Goal: Book appointment/travel/reservation

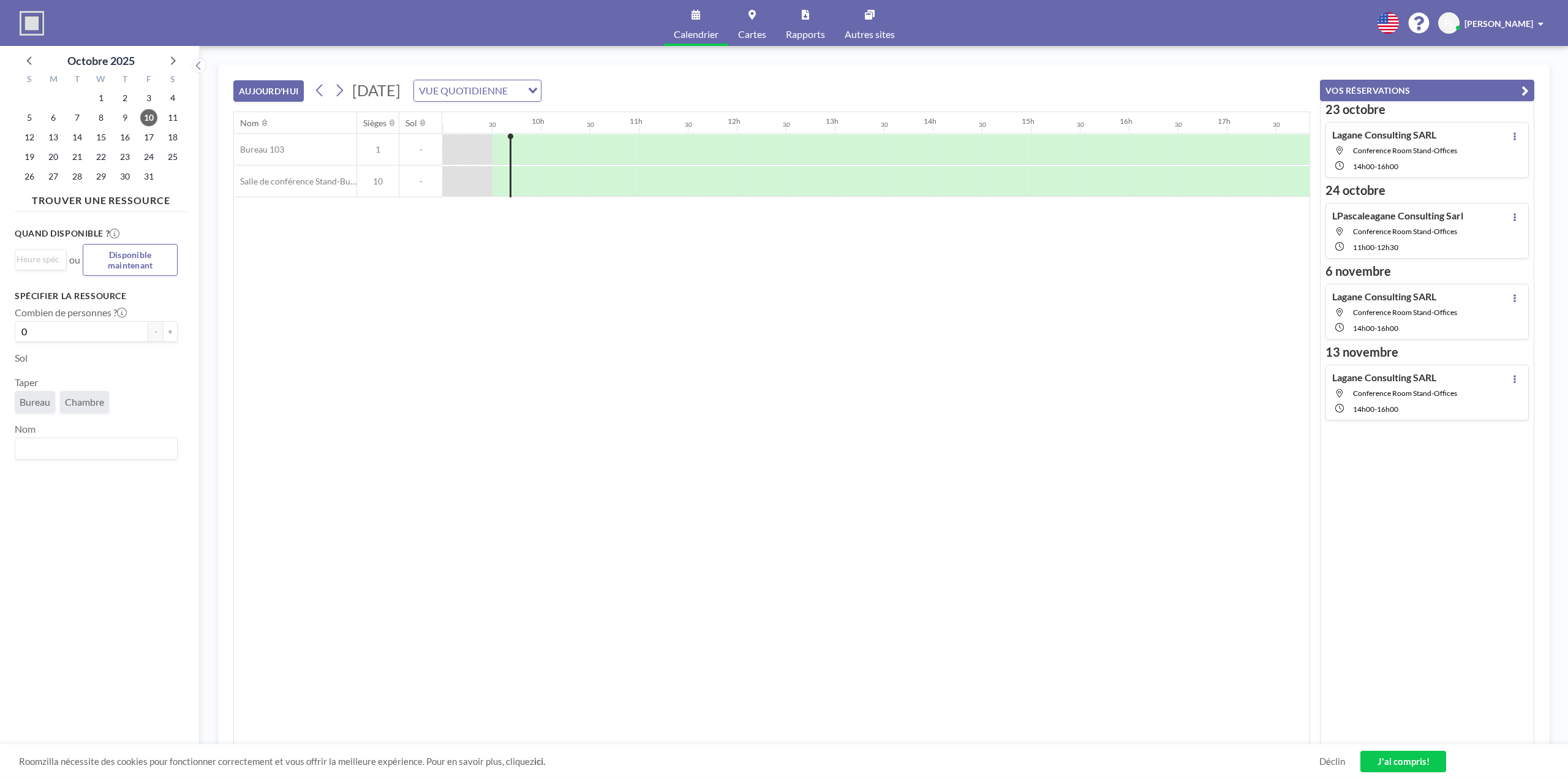
scroll to position [0, 882]
click at [1512, 217] on icon at bounding box center [1515, 217] width 5 height 8
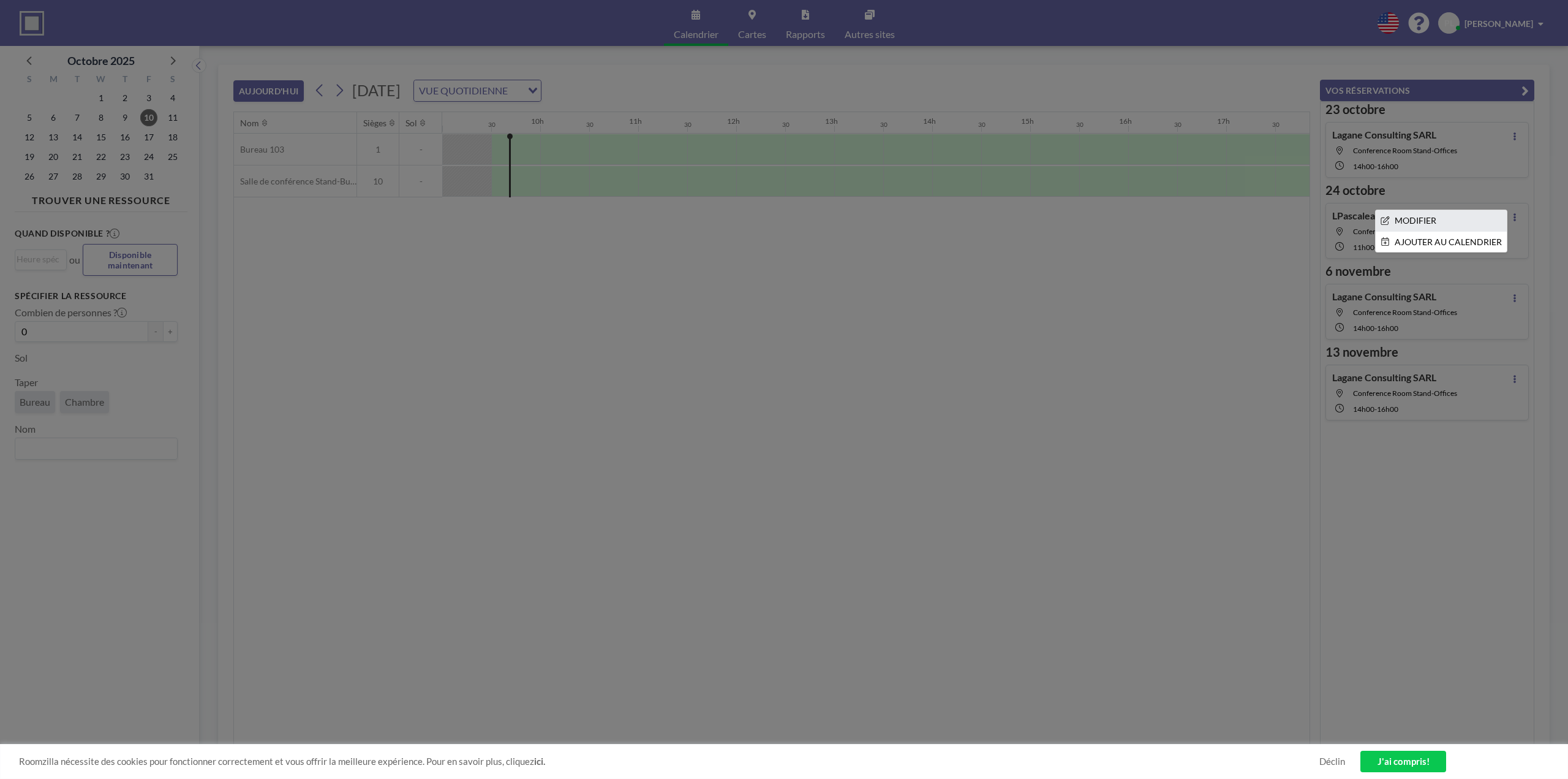
click at [1389, 222] on li "MODIFIER" at bounding box center [1441, 220] width 131 height 21
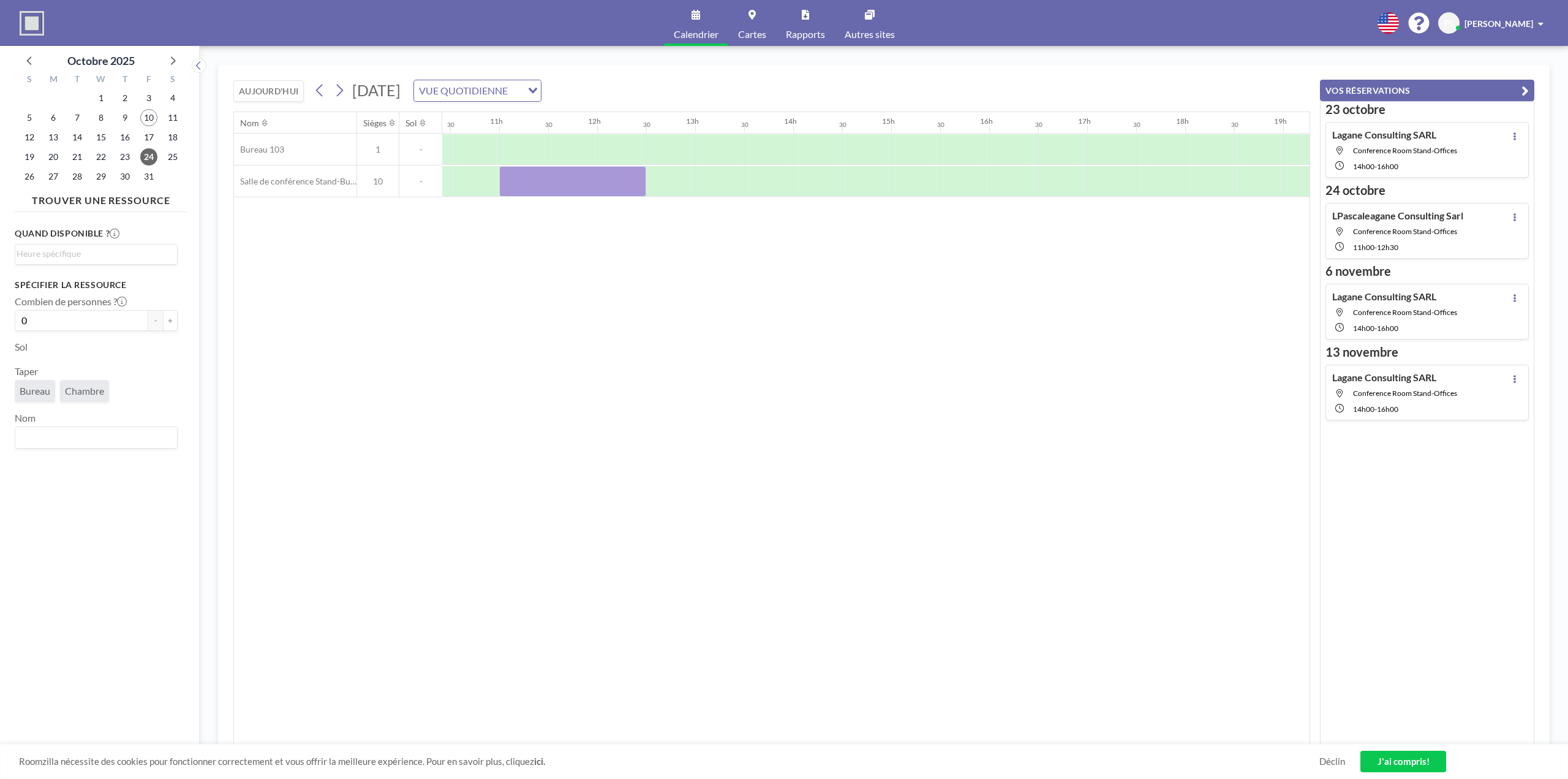
scroll to position [0, 1029]
click at [816, 367] on div "Nom Sièges Sol 00h00 30 1h du matin 30 2 heures du matin 30 3 heures du matin 3…" at bounding box center [772, 429] width 1076 height 633
click at [1512, 137] on icon at bounding box center [1515, 136] width 5 height 8
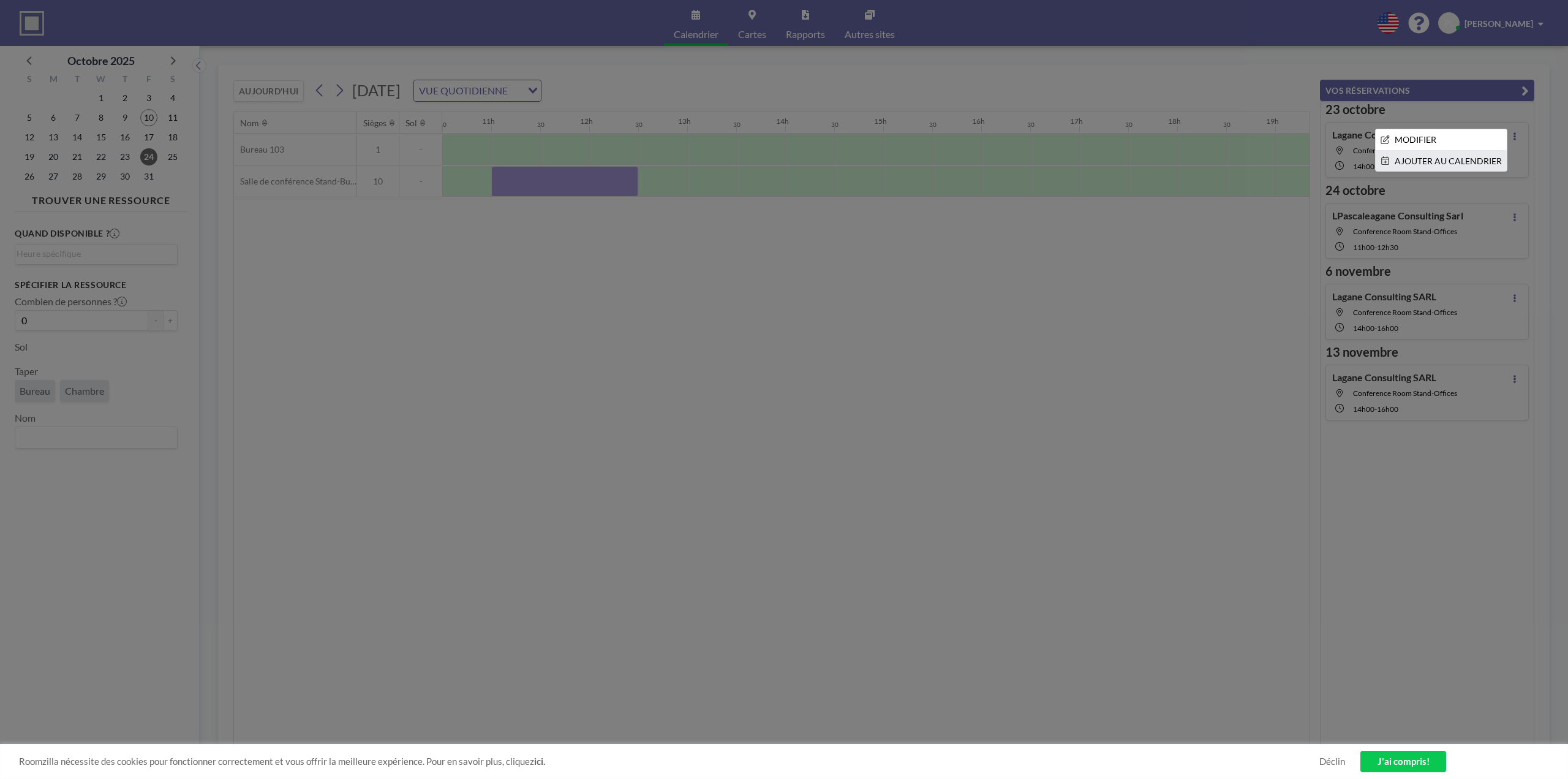
click at [1447, 163] on font "AJOUTER AU CALENDRIER" at bounding box center [1449, 161] width 107 height 10
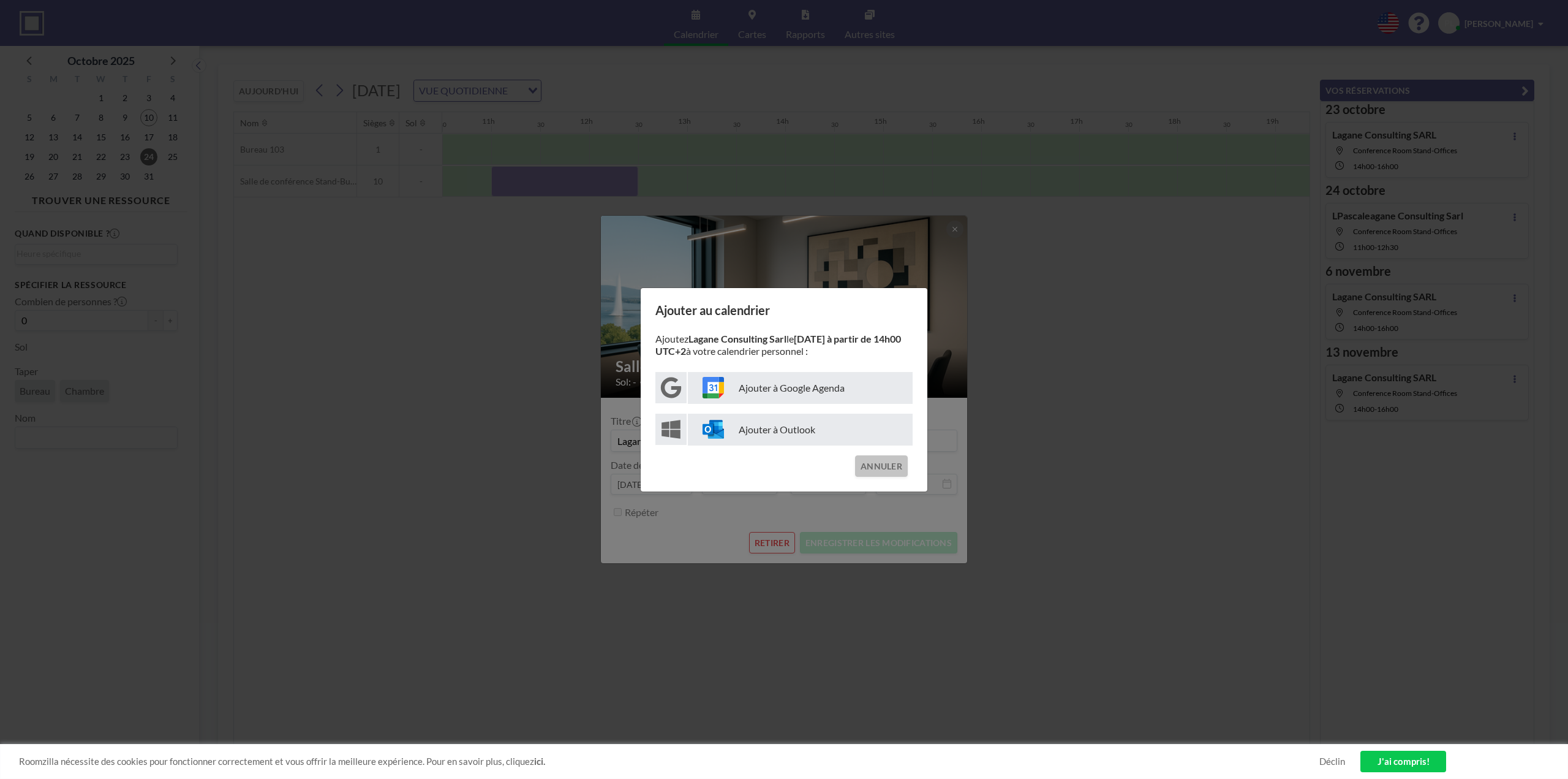
click at [882, 463] on font "ANNULER" at bounding box center [881, 466] width 42 height 10
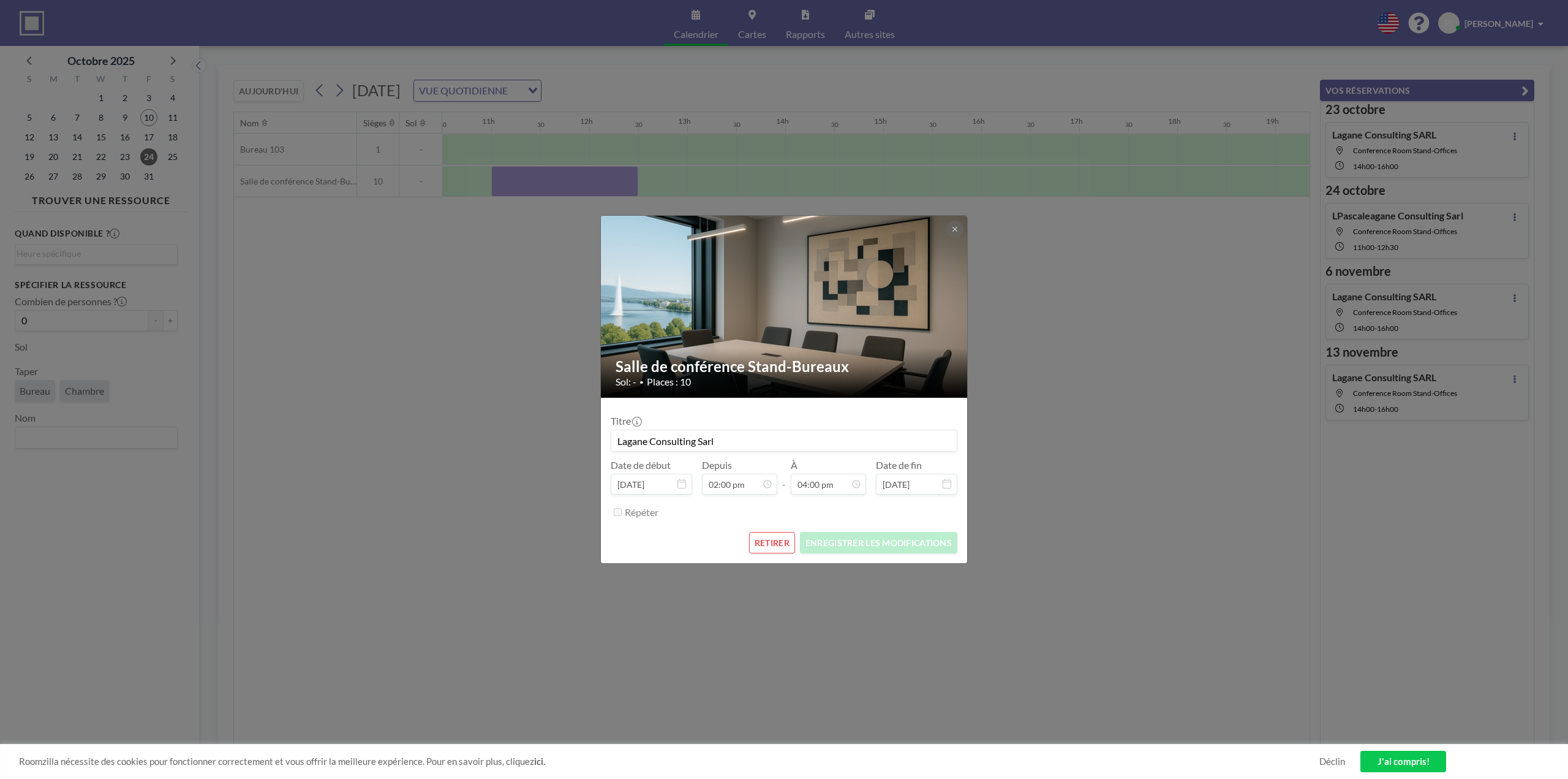
click at [768, 543] on font "RETIRER" at bounding box center [772, 543] width 35 height 10
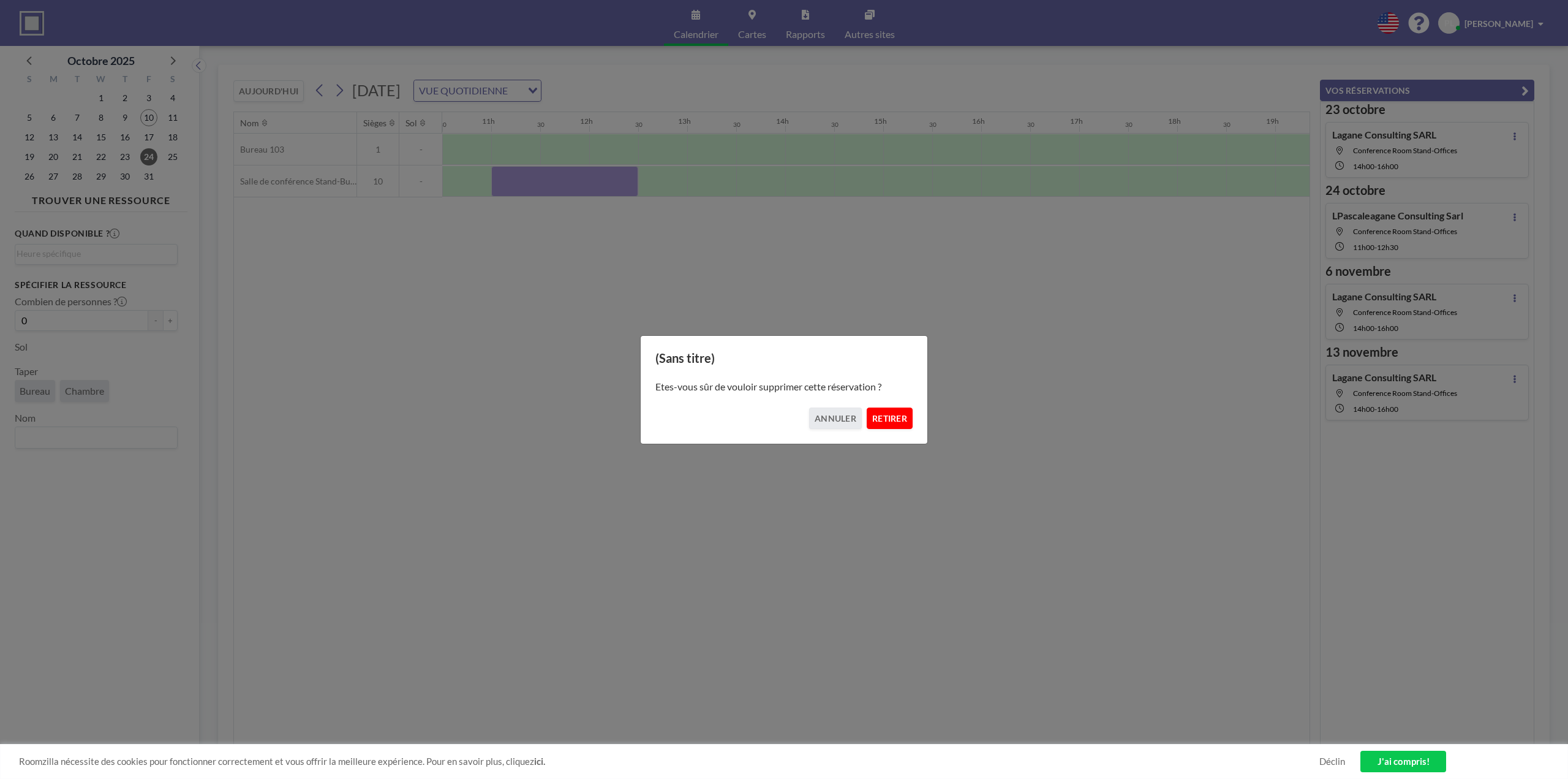
click at [885, 415] on font "RETIRER" at bounding box center [890, 418] width 35 height 10
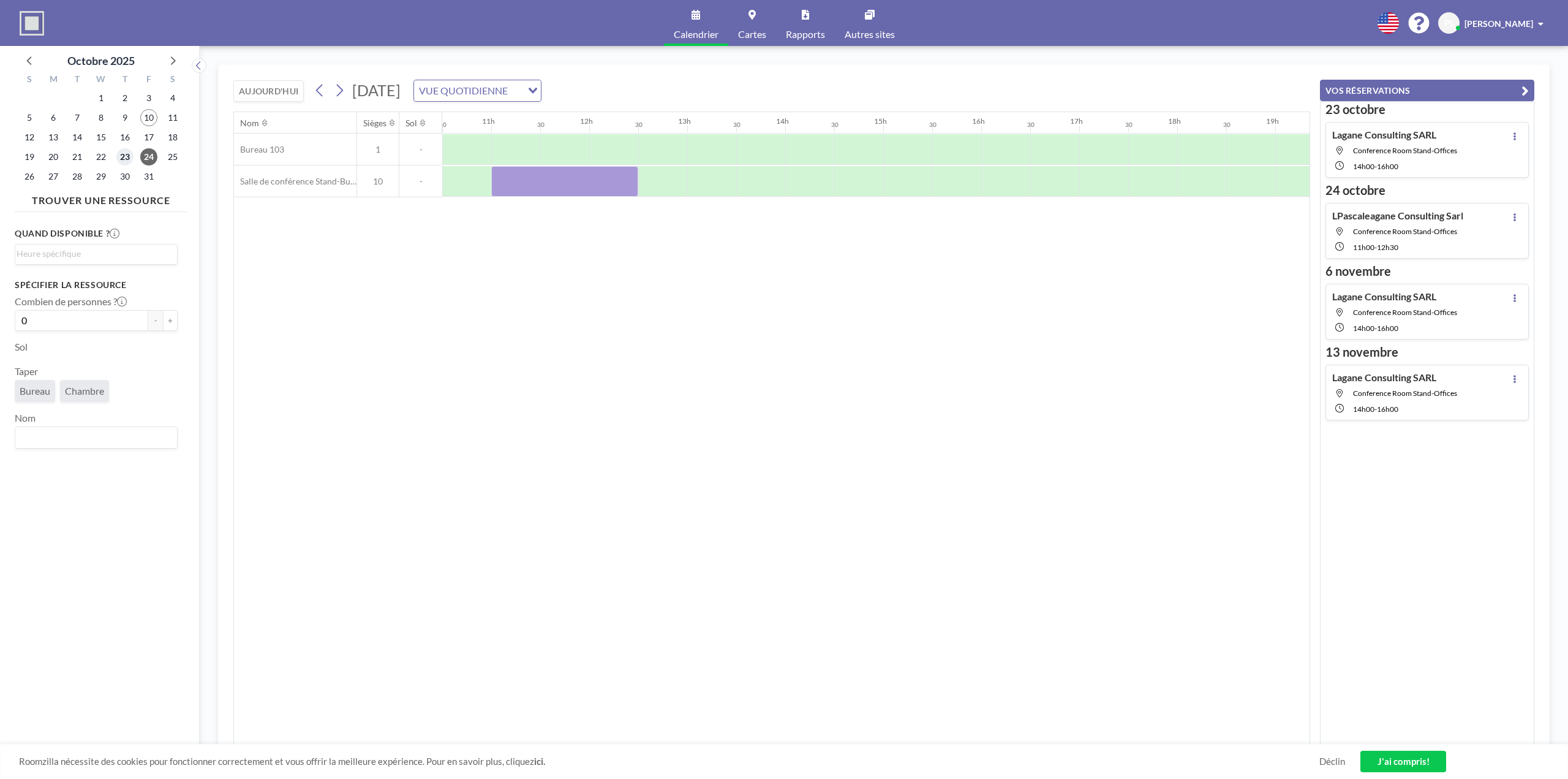
click at [122, 157] on font "23" at bounding box center [125, 157] width 10 height 10
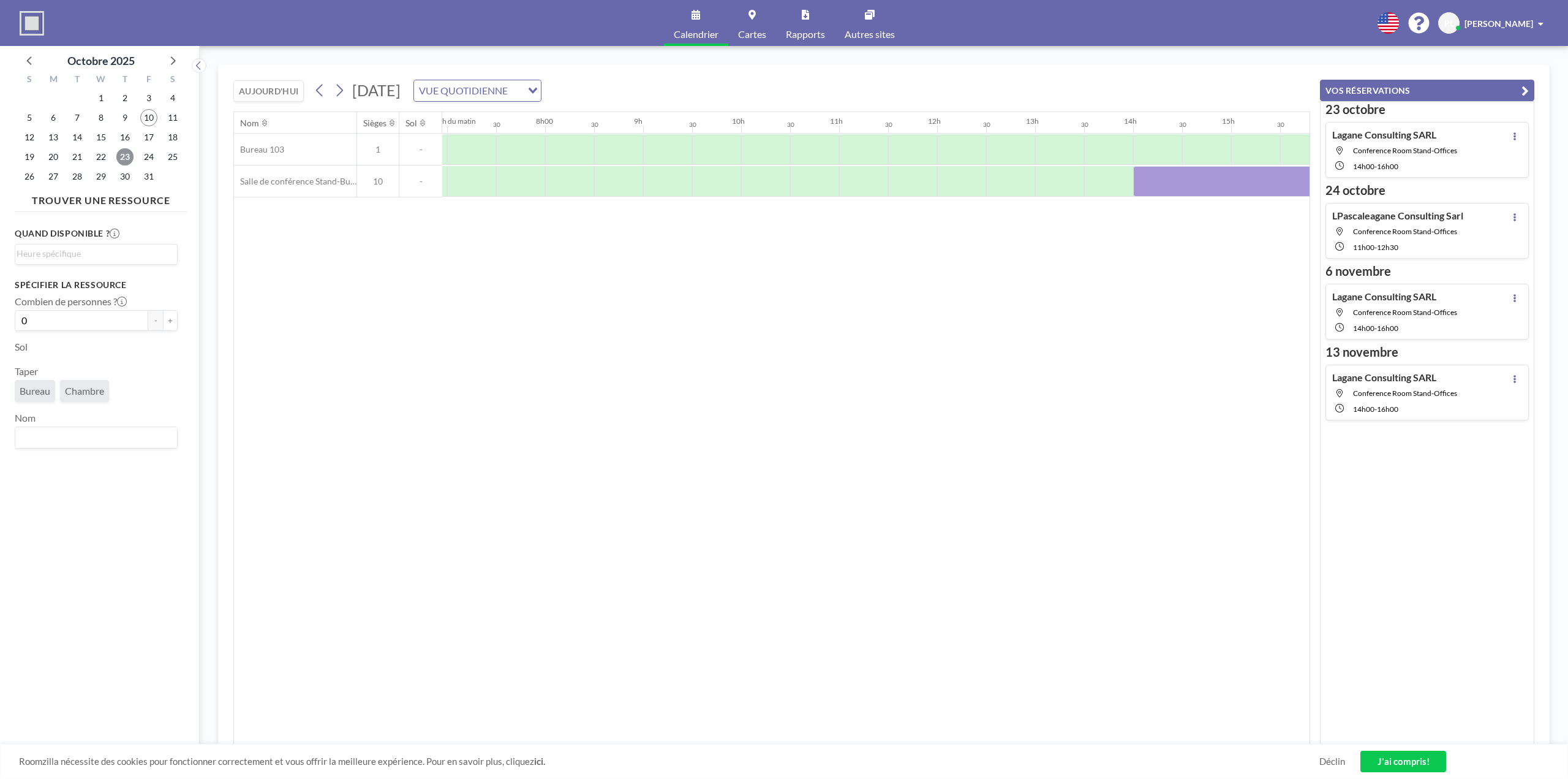
scroll to position [0, 735]
click at [1118, 181] on div at bounding box center [1177, 181] width 196 height 31
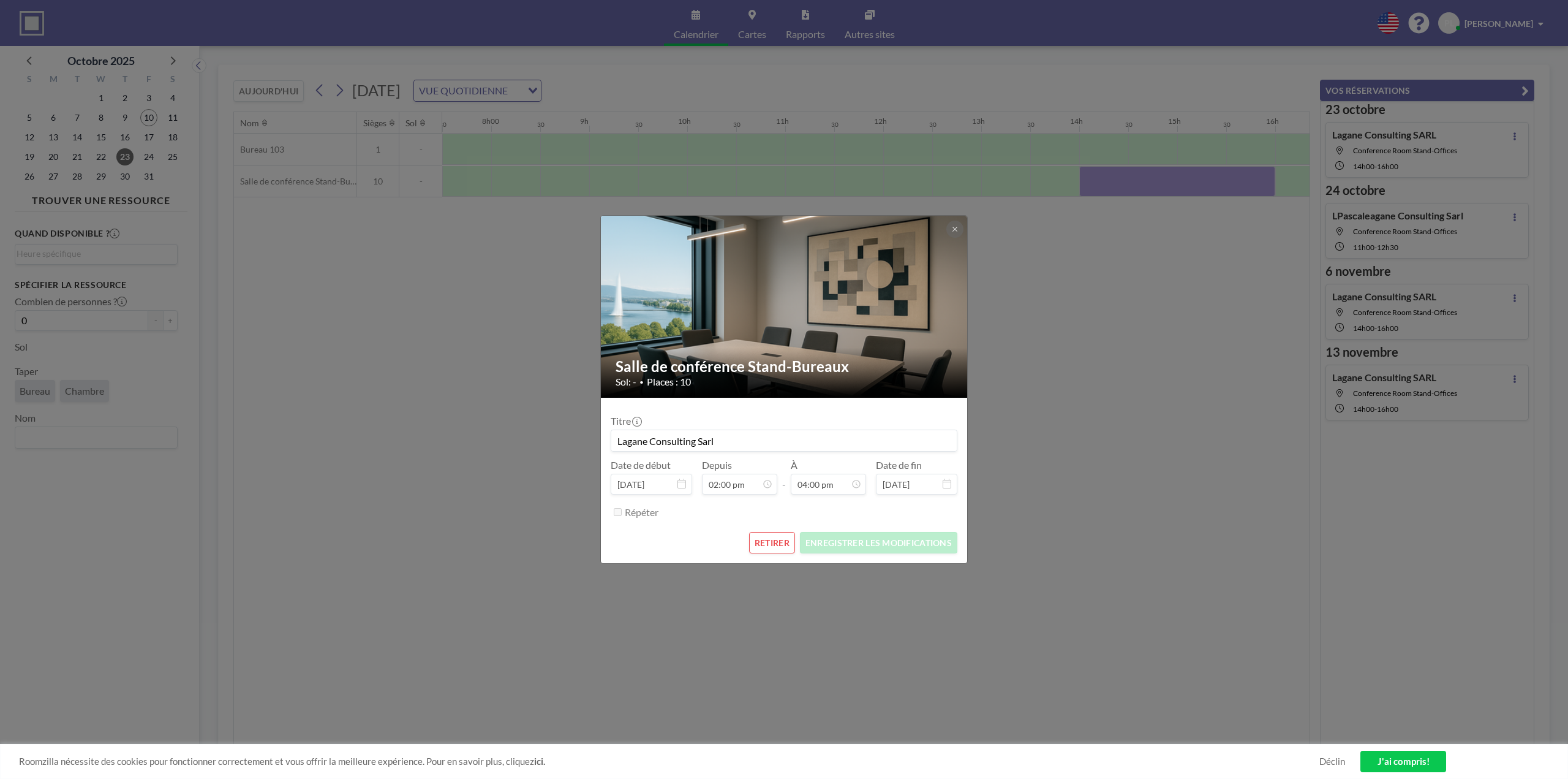
click at [1118, 181] on div "Salle de conférence Stand-Bureaux Sol: - • Places : 10 Titre Lagane Consulting …" at bounding box center [784, 389] width 1568 height 779
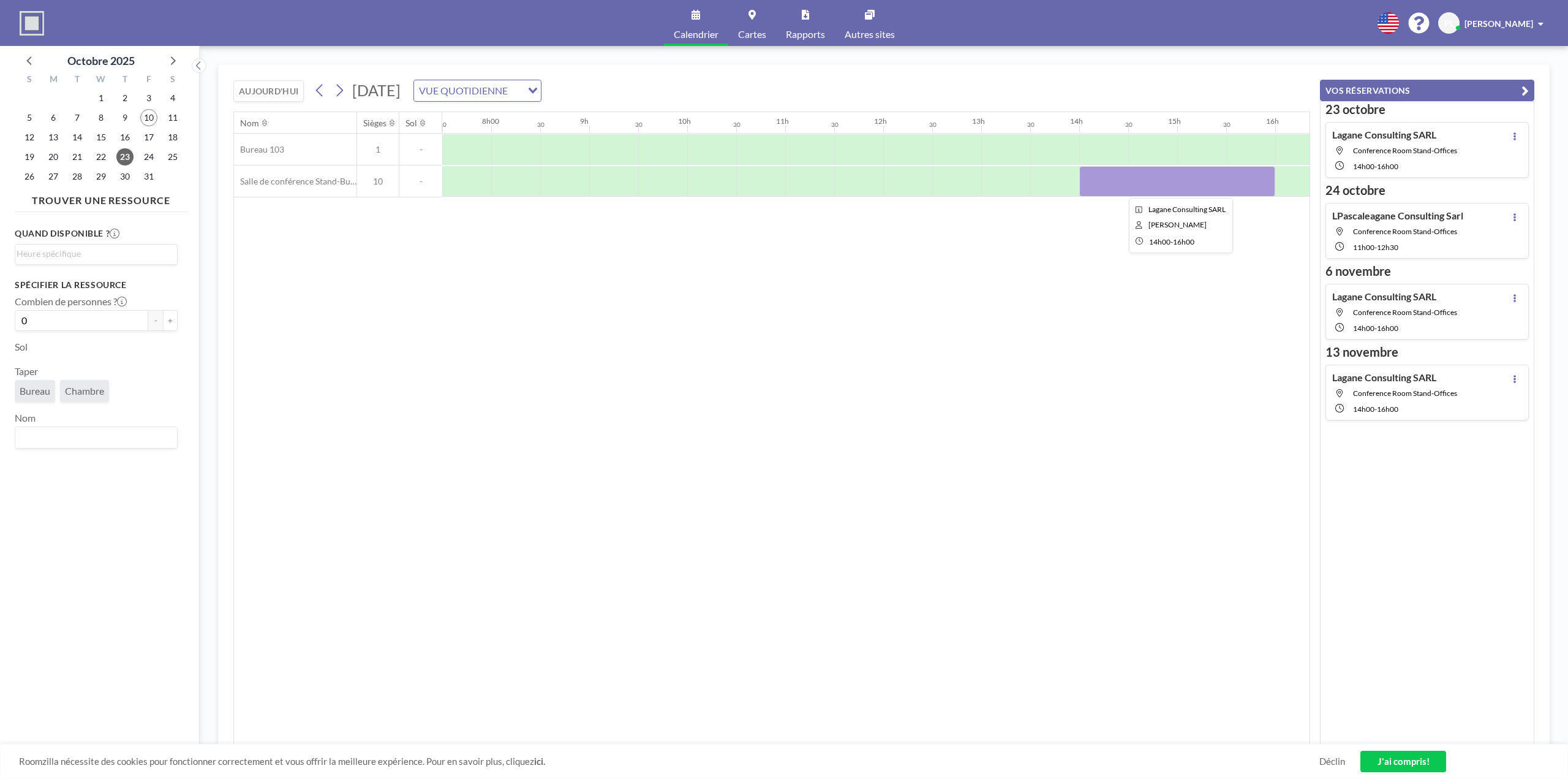
click at [1118, 181] on div at bounding box center [1177, 181] width 196 height 31
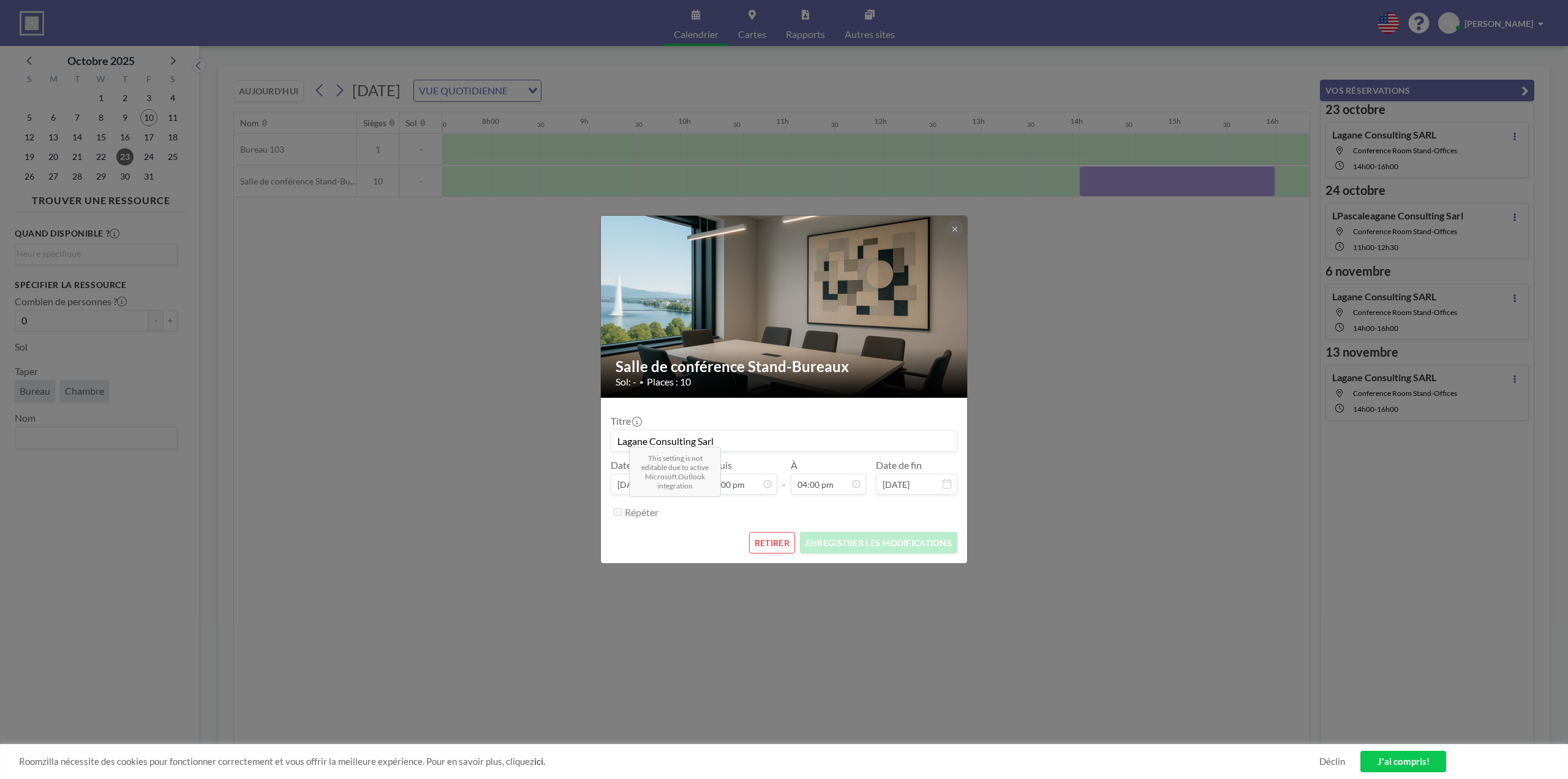
scroll to position [698, 0]
click at [773, 539] on font "RETIRER" at bounding box center [772, 543] width 35 height 10
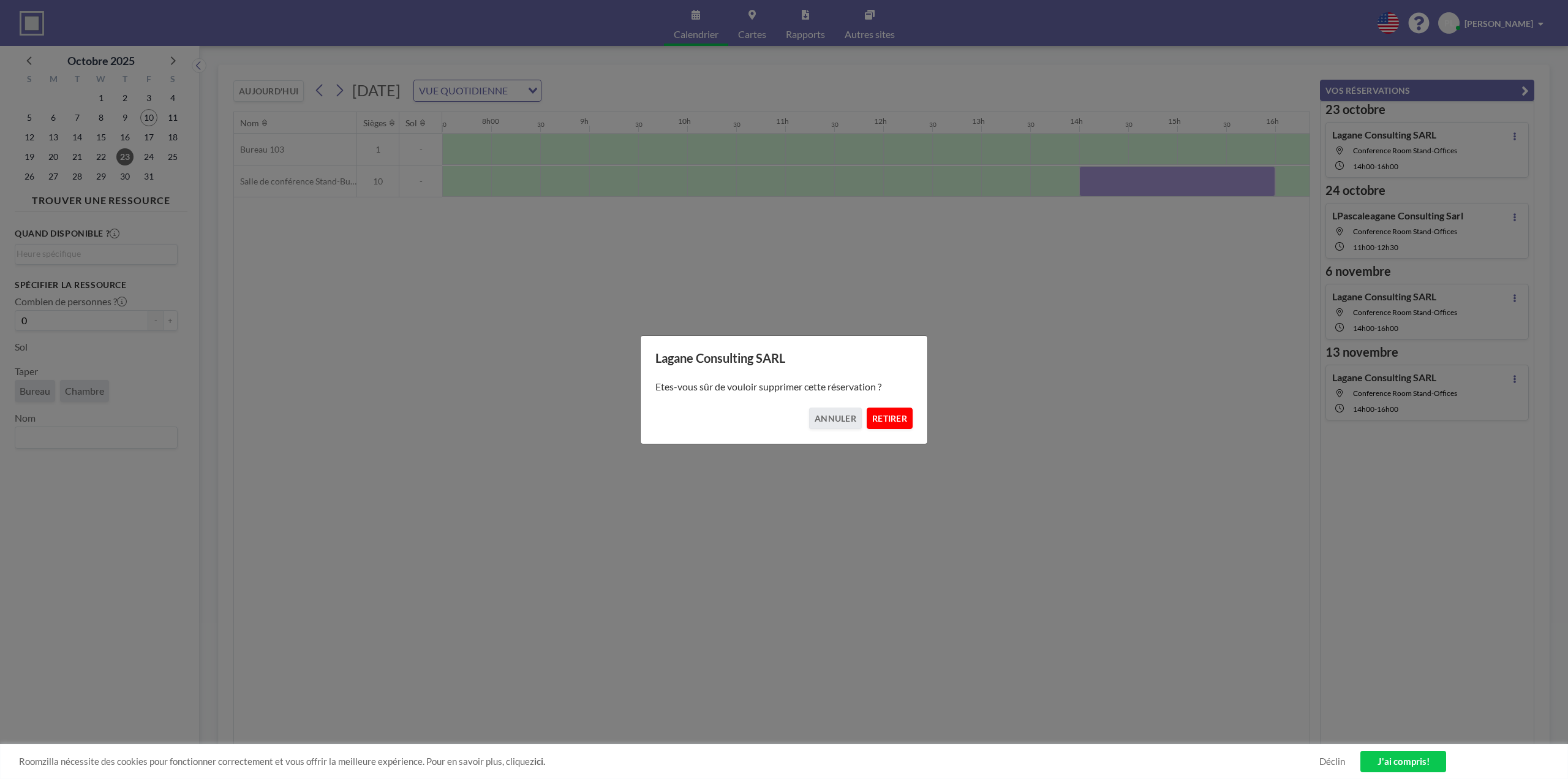
click at [895, 419] on font "RETIRER" at bounding box center [890, 418] width 35 height 10
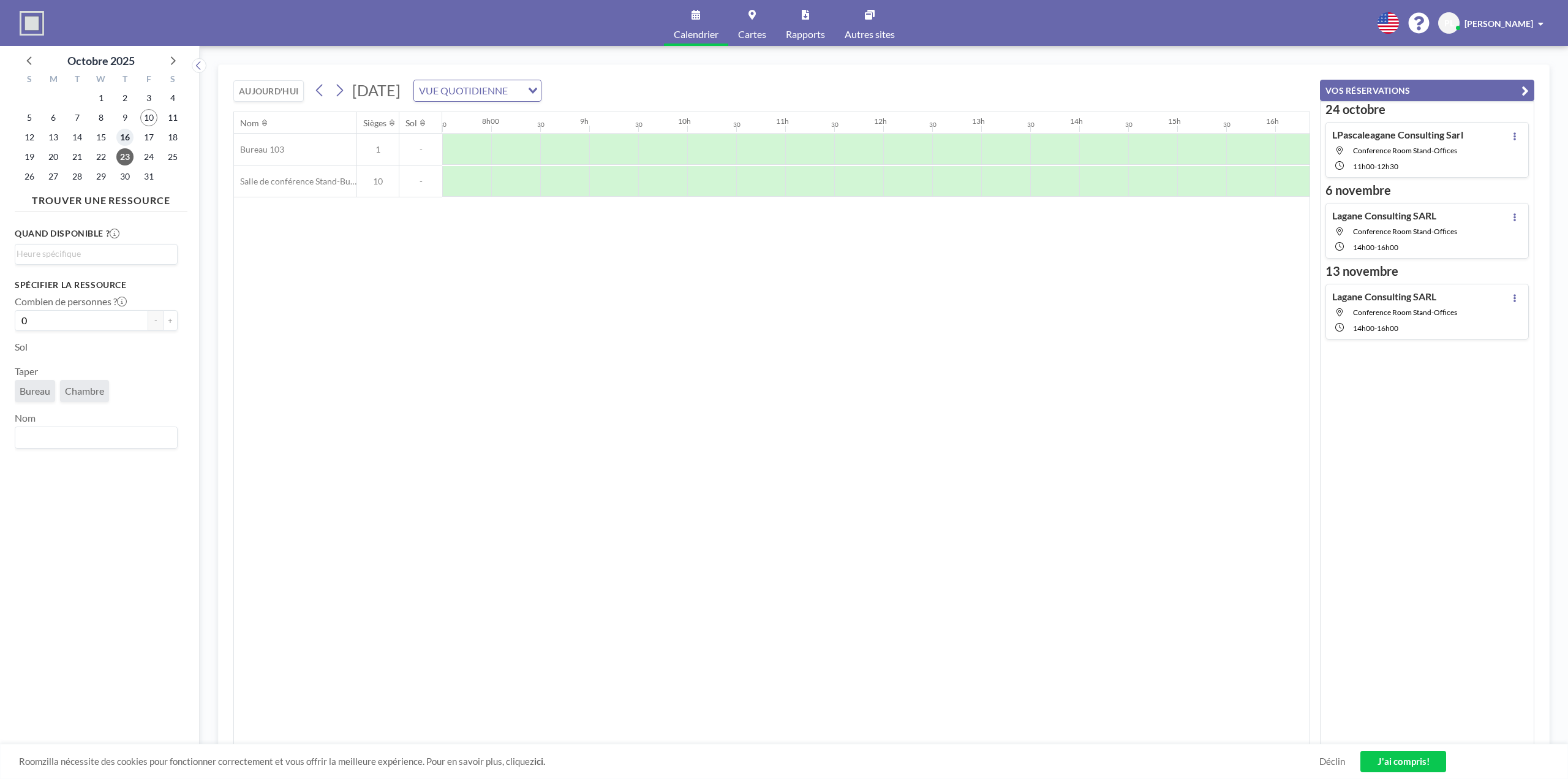
click at [125, 138] on font "16" at bounding box center [125, 137] width 10 height 10
click at [1184, 176] on div at bounding box center [1201, 181] width 49 height 31
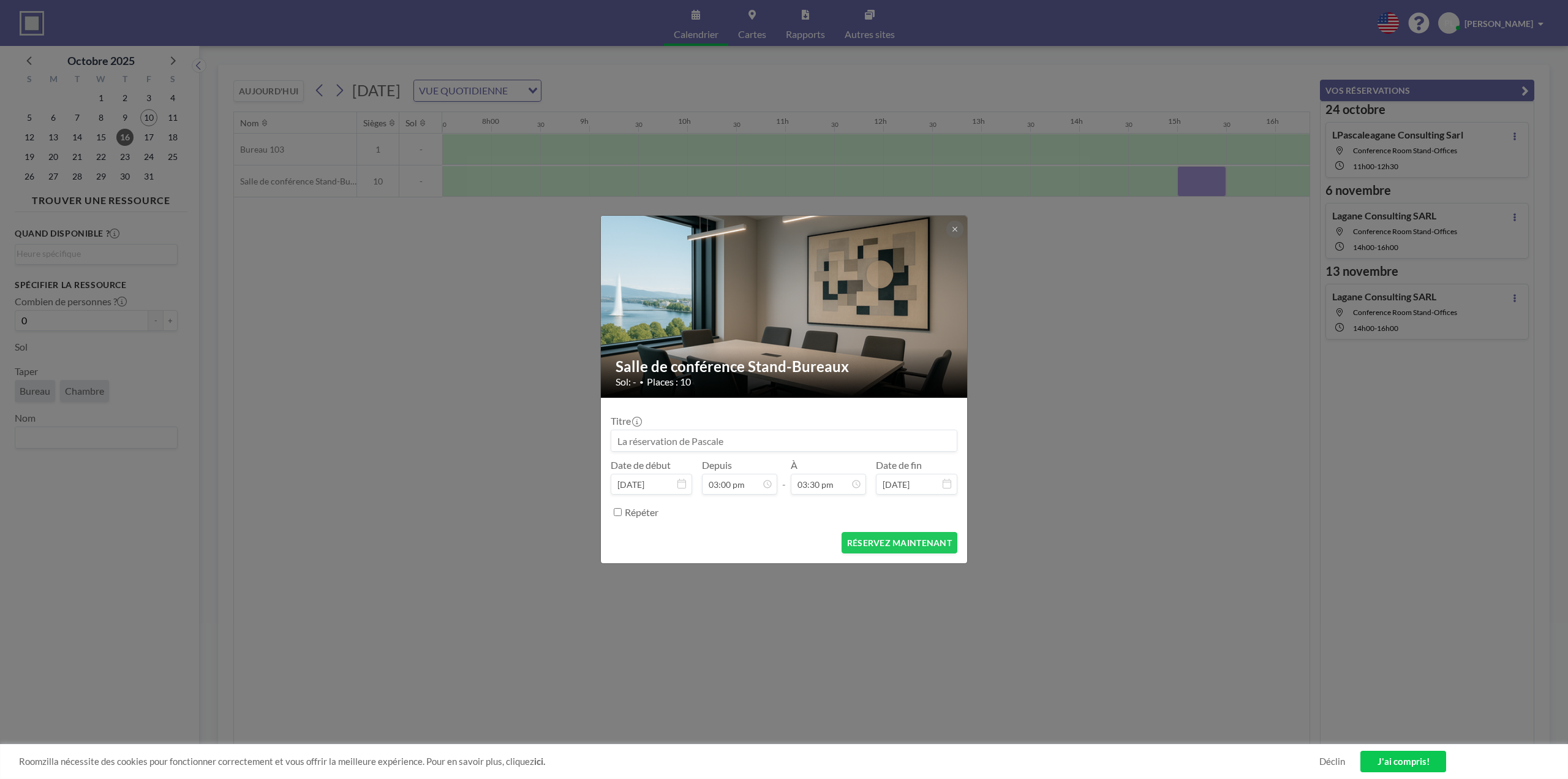
click at [701, 516] on div "Répéter" at bounding box center [791, 513] width 333 height 20
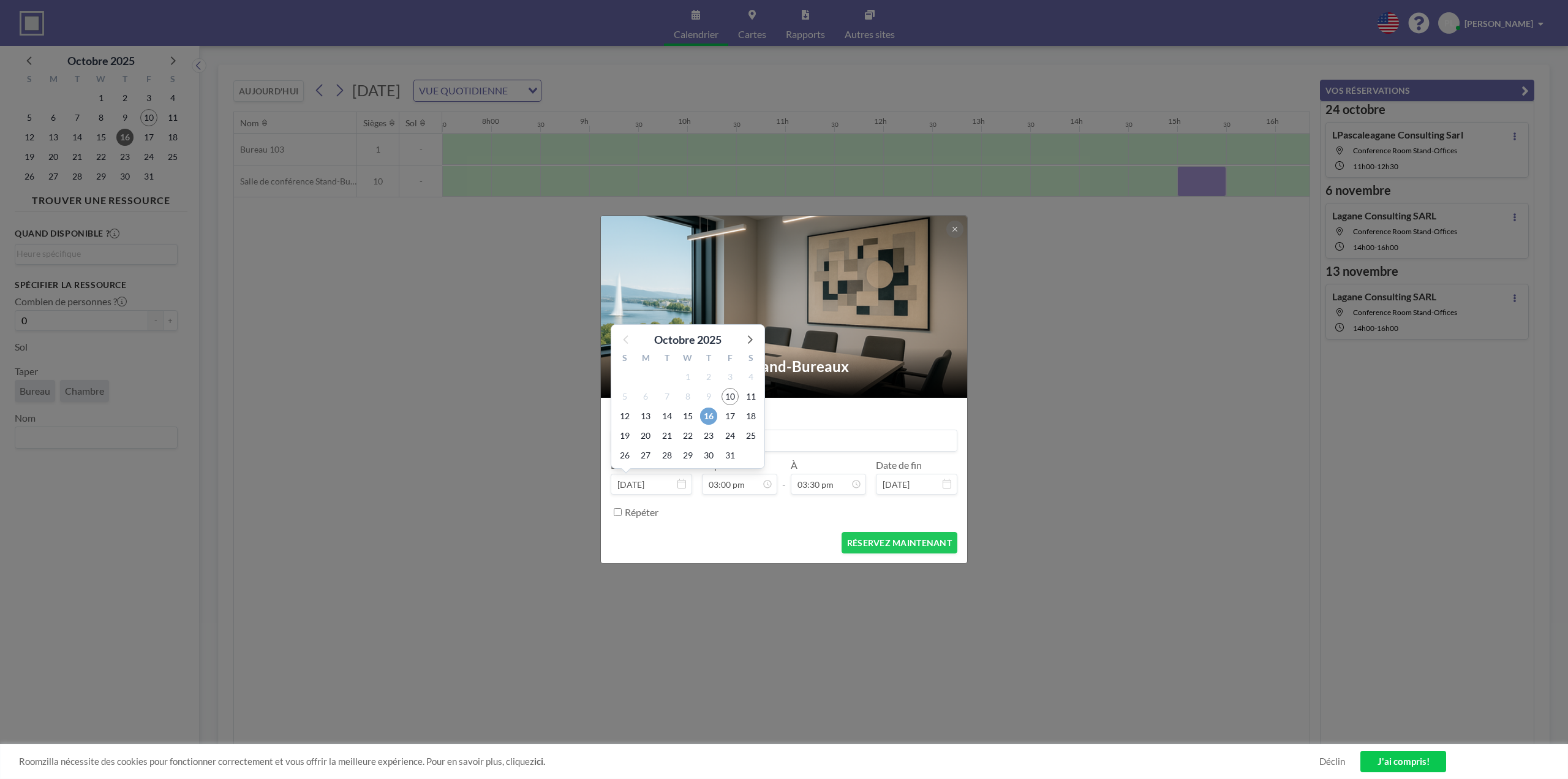
click at [707, 419] on font "16" at bounding box center [708, 416] width 10 height 10
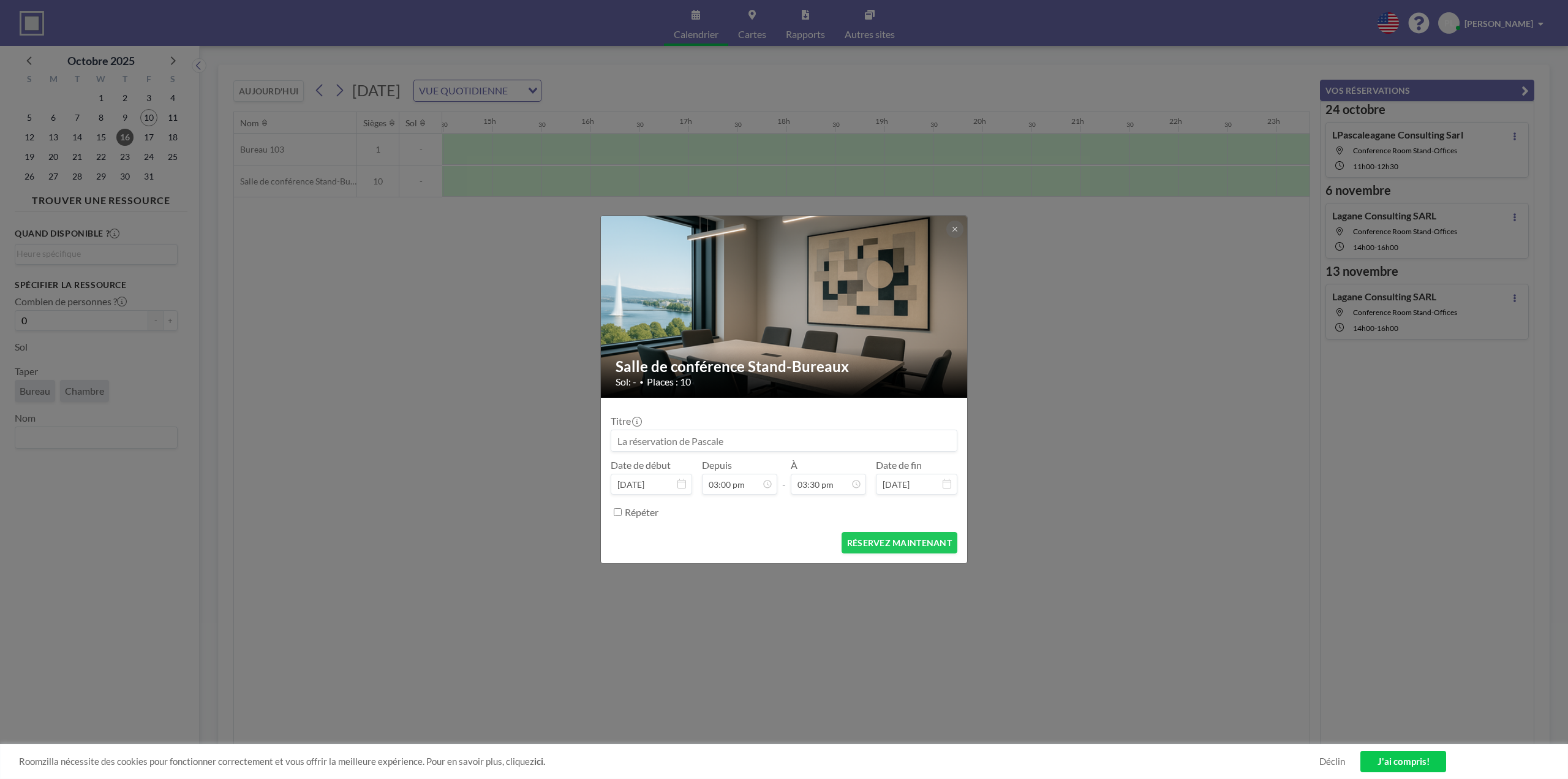
scroll to position [0, 1421]
click at [632, 438] on input at bounding box center [784, 440] width 346 height 21
type input "Lagane Consulting Sarl"
click at [742, 344] on div "15h00" at bounding box center [774, 346] width 143 height 22
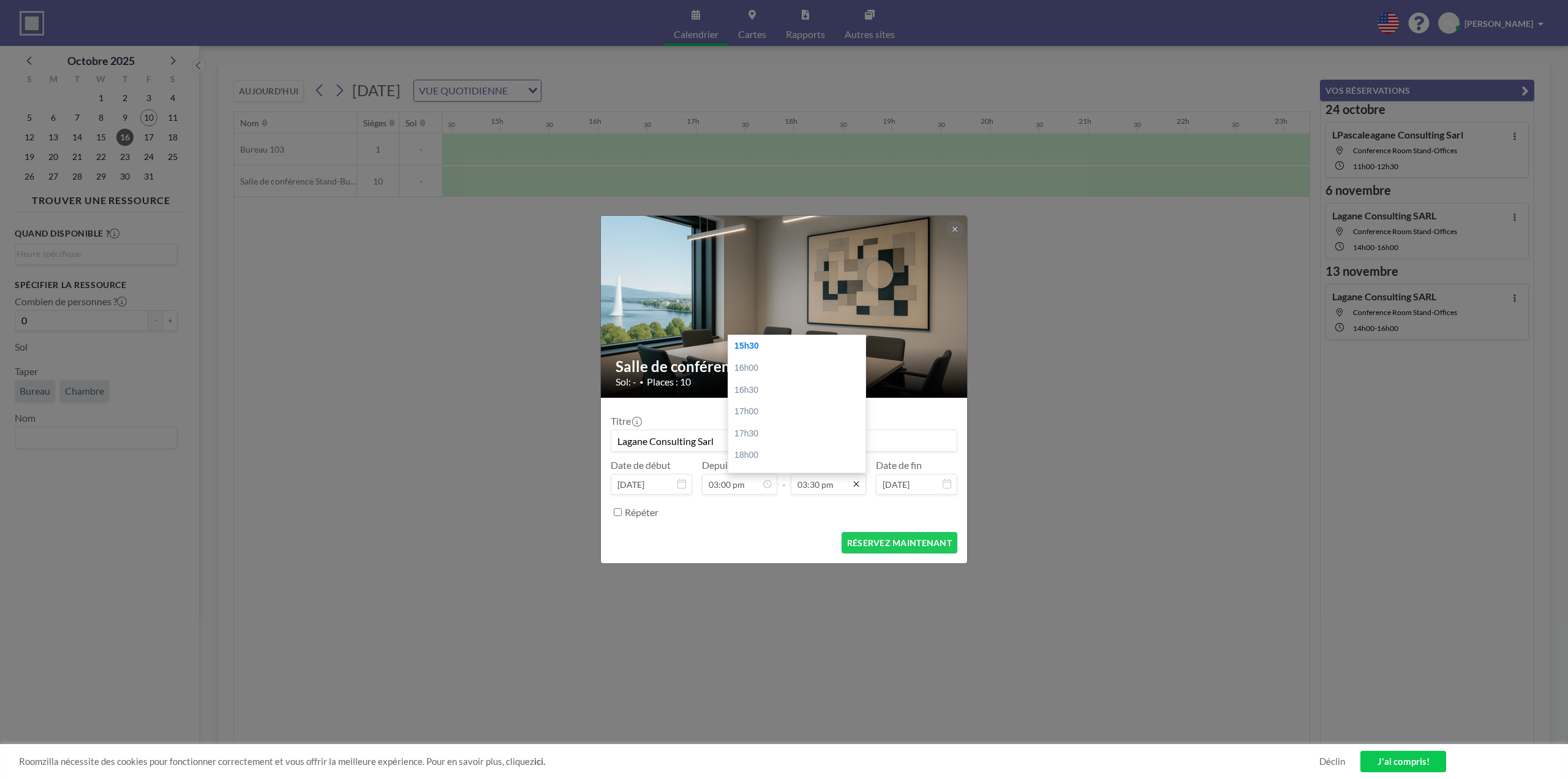
scroll to position [0, 1421]
click at [754, 367] on font "16h00" at bounding box center [746, 367] width 24 height 10
type input "04:00 pm"
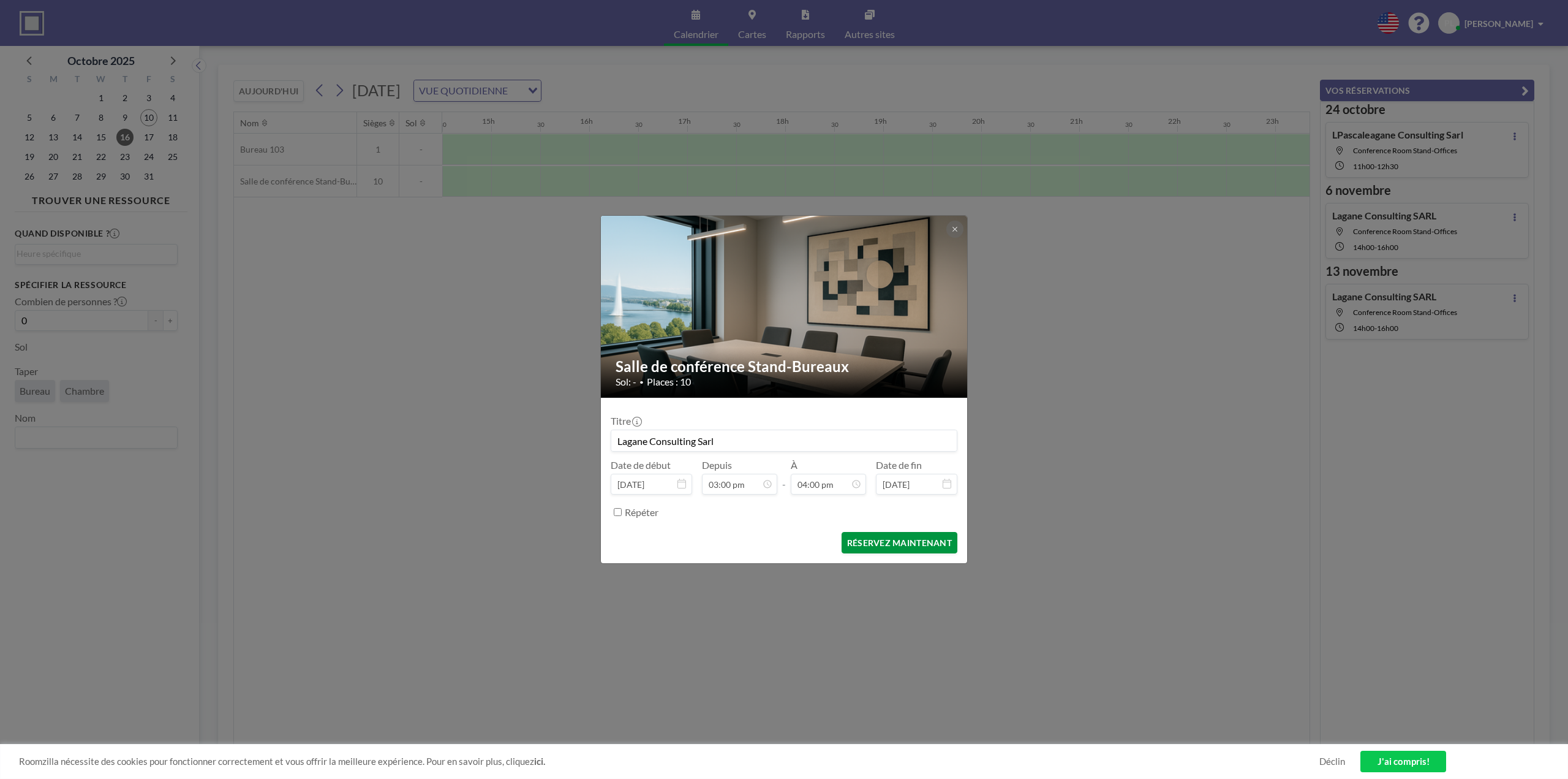
click at [881, 540] on font "RÉSERVEZ MAINTENANT" at bounding box center [899, 543] width 105 height 10
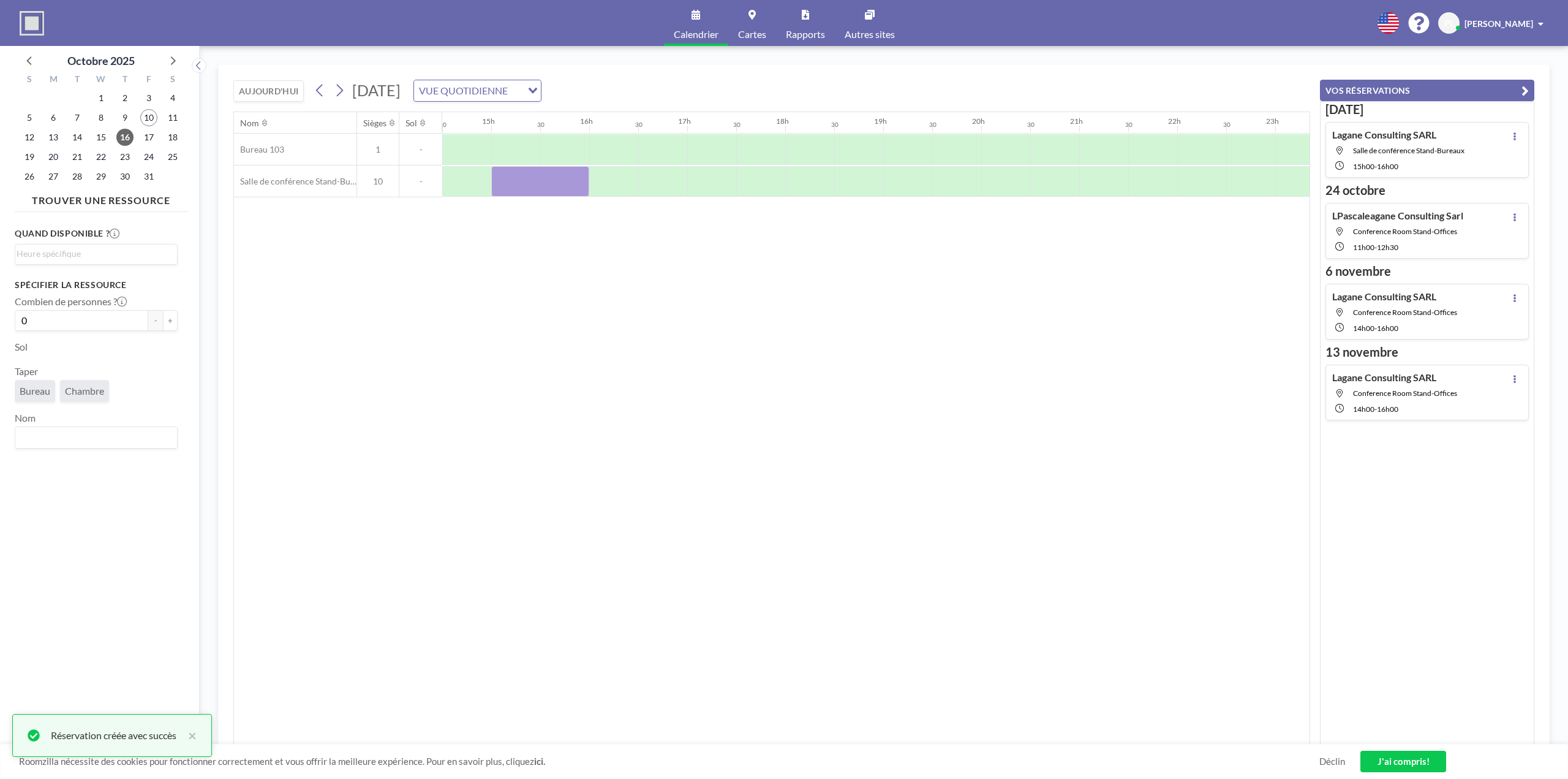
click at [1357, 221] on h4 "LPascaleagane Consulting Sarl" at bounding box center [1397, 215] width 131 height 12
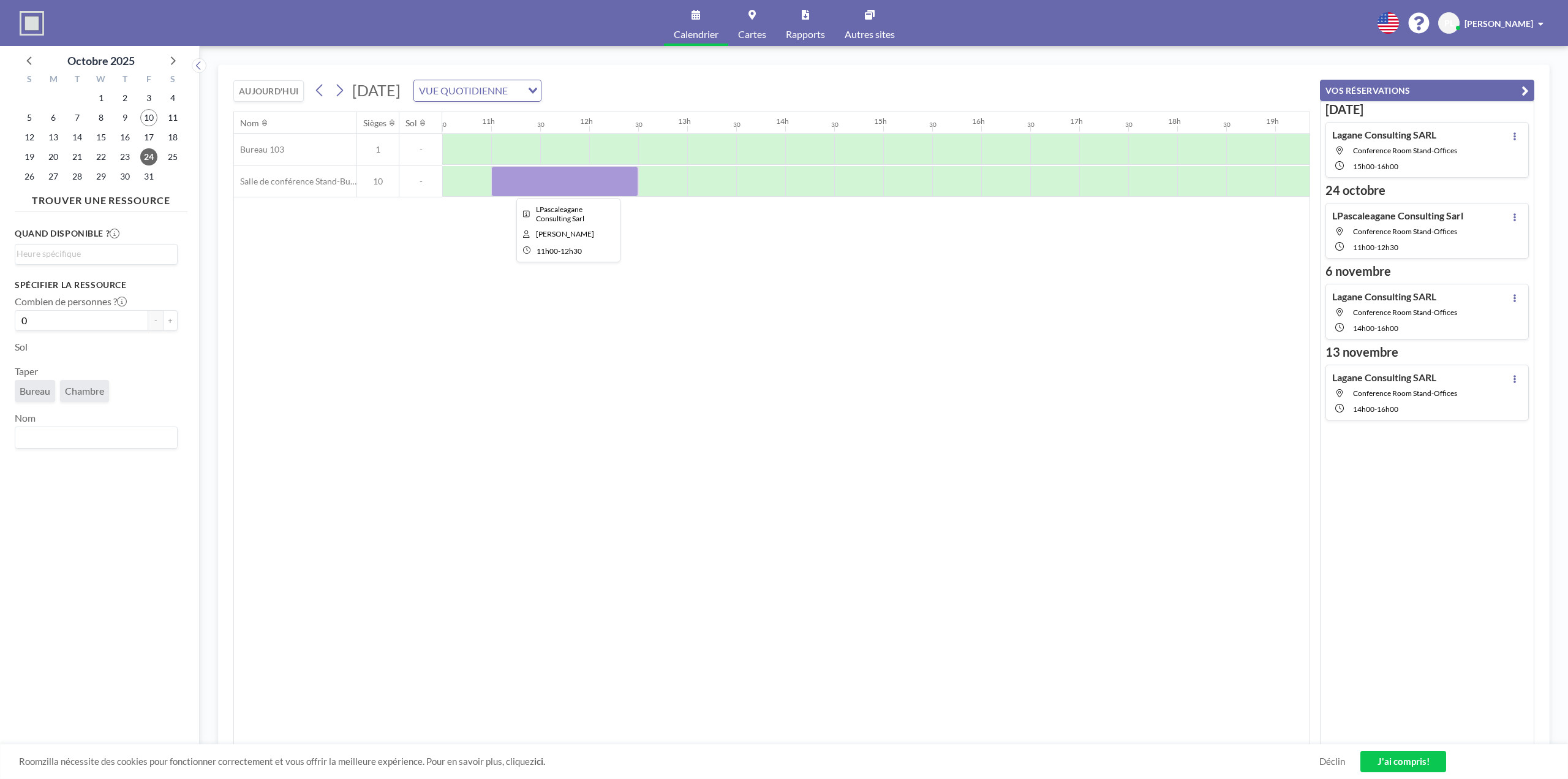
drag, startPoint x: 597, startPoint y: 184, endPoint x: 505, endPoint y: 298, distance: 146.5
click at [505, 298] on div "Nom Sièges Sol 00h00 30 1h du matin 30 2 heures du matin 30 3 heures du matin 3…" at bounding box center [772, 429] width 1076 height 633
click at [1370, 219] on font "LPascaleagane Consulting Sarl" at bounding box center [1397, 215] width 131 height 12
click at [1385, 226] on div "LPascaleagane Consulting Sarl Conference Room Stand-Offices 11h00 - 12h30" at bounding box center [1397, 231] width 131 height 42
click at [1507, 217] on button at bounding box center [1514, 217] width 15 height 15
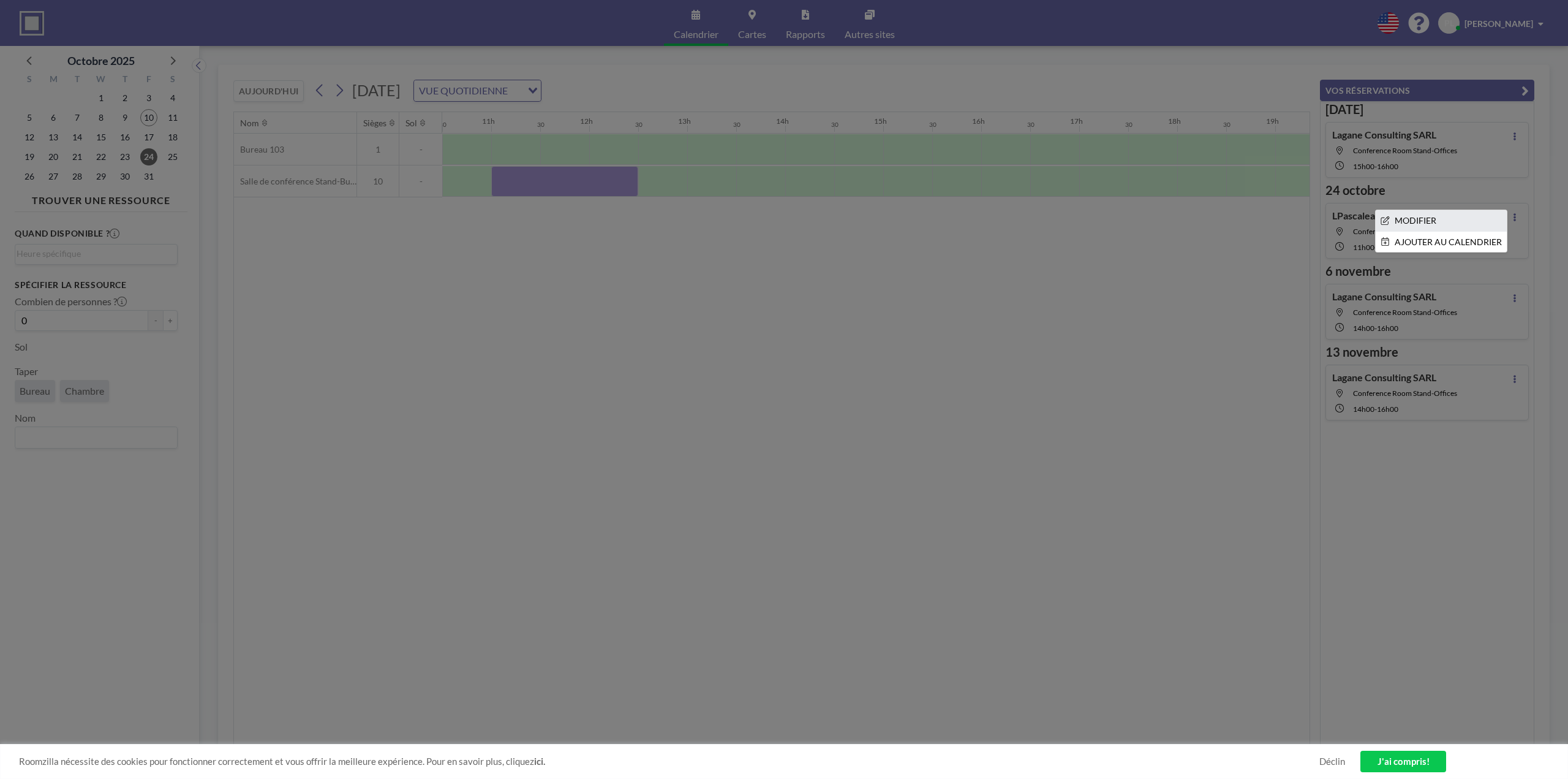
click at [1397, 224] on font "MODIFIER" at bounding box center [1415, 220] width 42 height 10
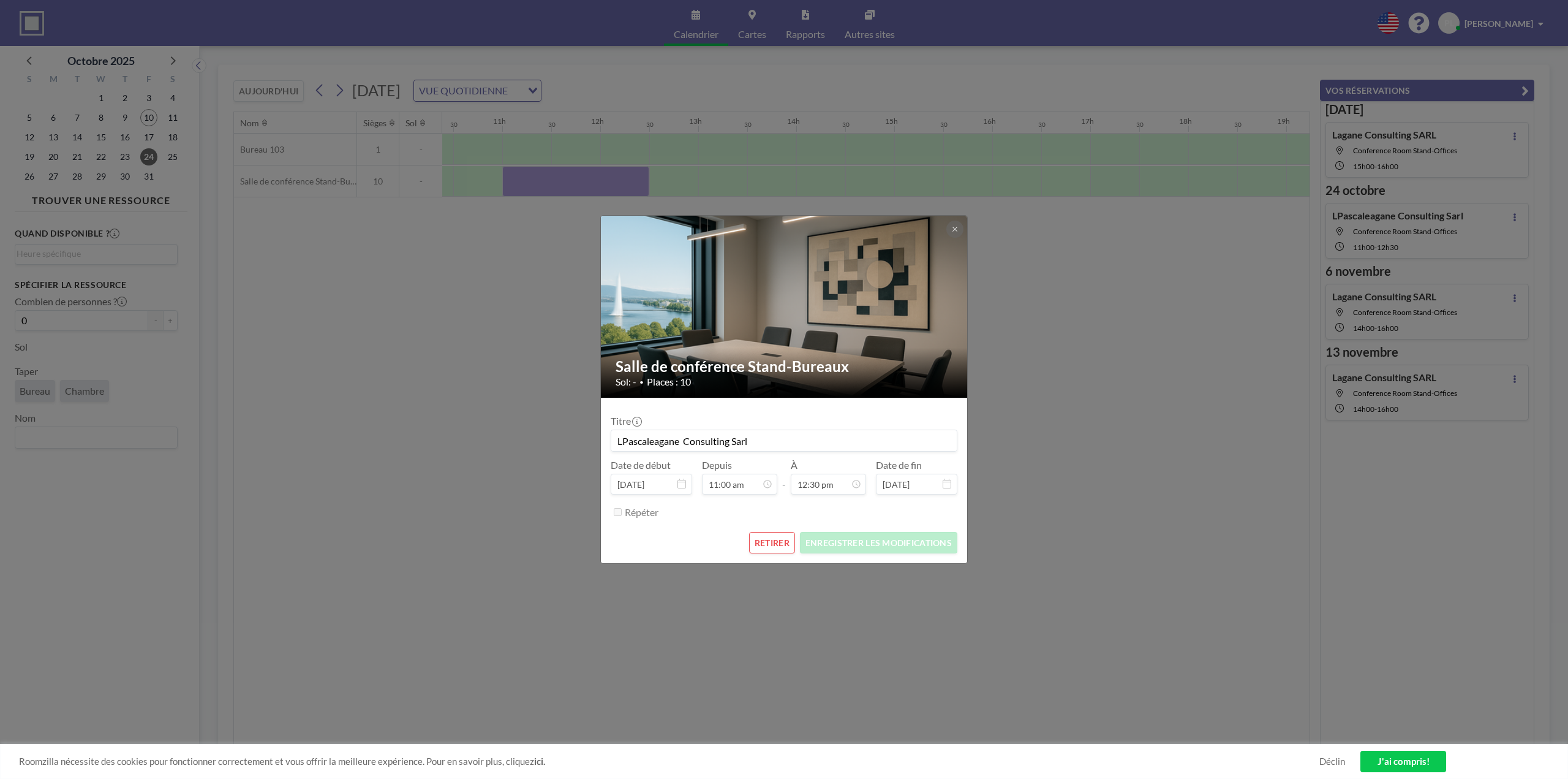
scroll to position [0, 1029]
click at [763, 537] on button "RETIRER" at bounding box center [772, 543] width 46 height 22
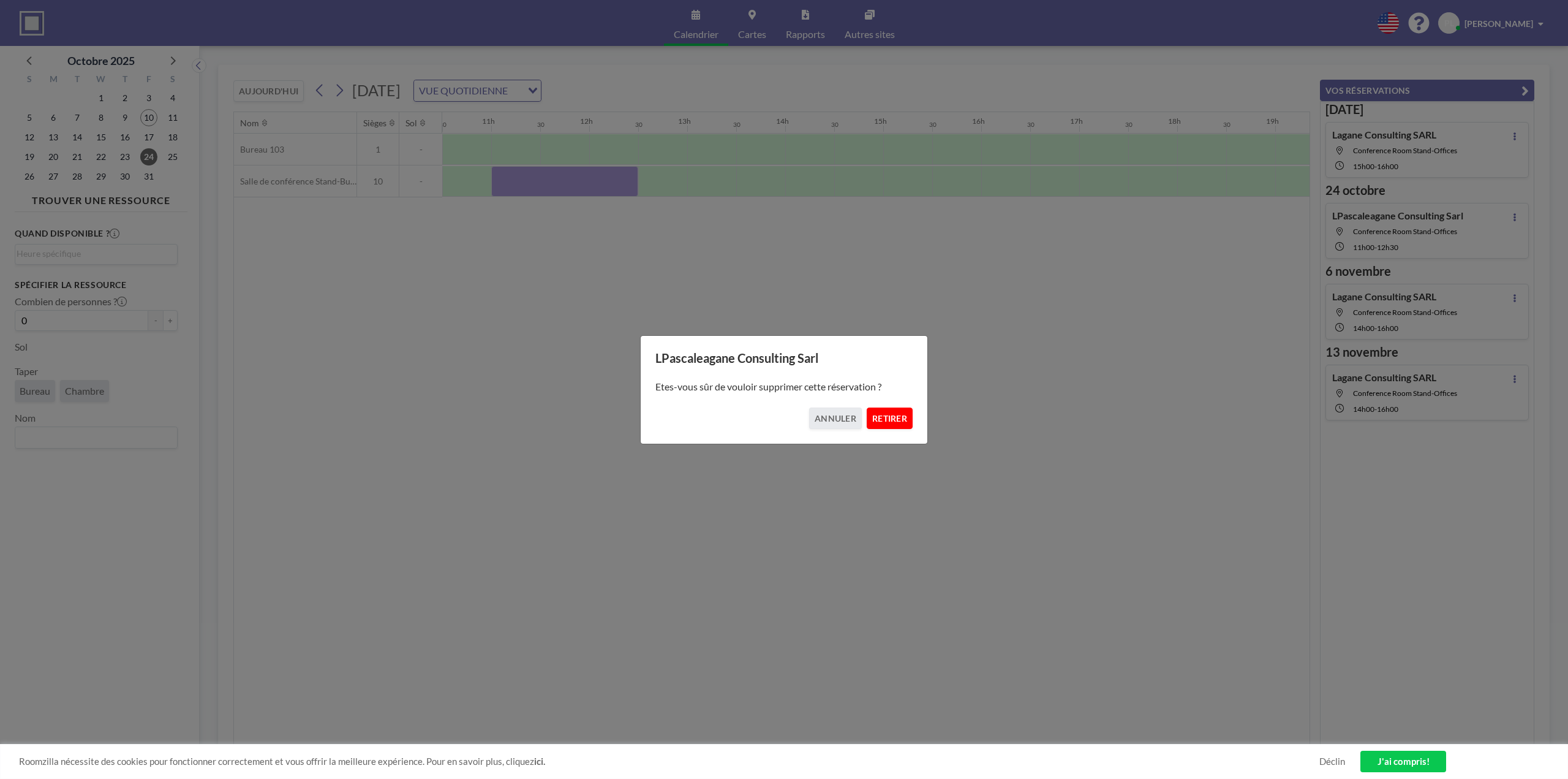
click at [890, 417] on font "RETIRER" at bounding box center [890, 418] width 35 height 10
